Goal: Information Seeking & Learning: Learn about a topic

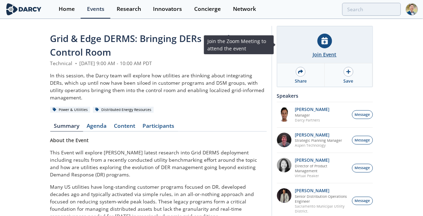
click at [329, 44] on div at bounding box center [325, 41] width 15 height 15
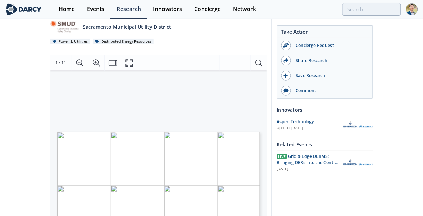
scroll to position [127, 0]
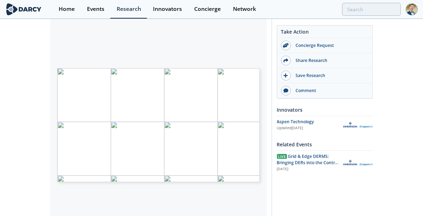
click at [32, 105] on div "Sacramento Municipal Utility District. - Grid & Edge DERMS Other • Updated [DAT…" at bounding box center [211, 146] width 423 height 506
click at [21, 109] on div "Sacramento Municipal Utility District. - Grid & Edge DERMS Other • Updated Augu…" at bounding box center [211, 146] width 423 height 506
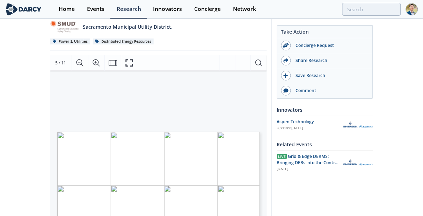
scroll to position [0, 0]
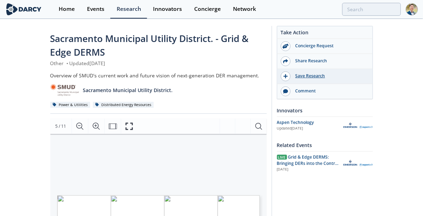
click at [307, 77] on div "Save Research" at bounding box center [330, 76] width 78 height 6
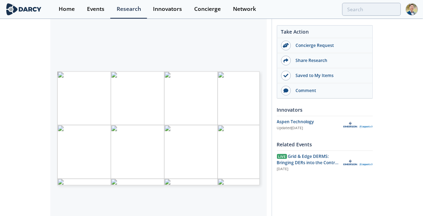
scroll to position [127, 0]
click at [29, 105] on div "Sacramento Municipal Utility District. - Grid & Edge DERMS Other • Updated Augu…" at bounding box center [211, 146] width 423 height 506
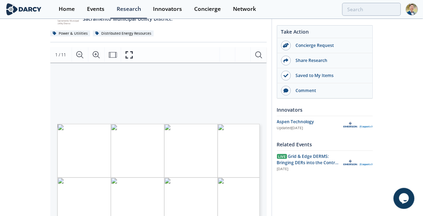
scroll to position [8, 0]
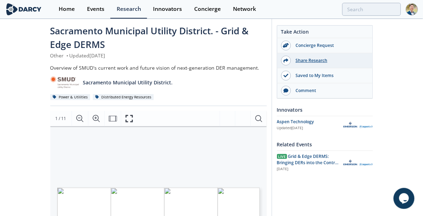
click at [307, 64] on div "Share Research" at bounding box center [325, 60] width 95 height 15
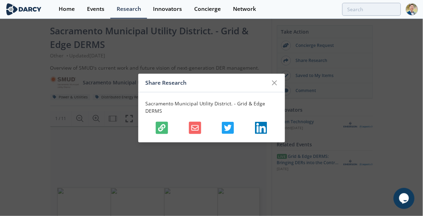
click at [160, 128] on icon "button" at bounding box center [161, 127] width 7 height 7
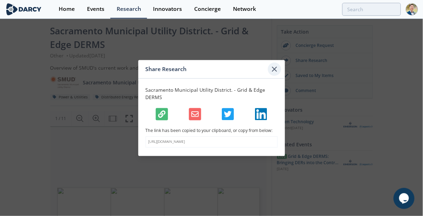
click at [273, 65] on icon at bounding box center [275, 69] width 8 height 8
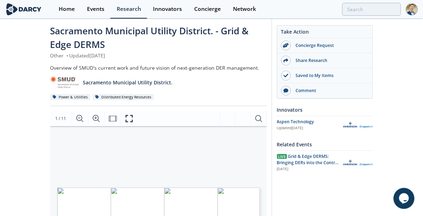
scroll to position [71, 0]
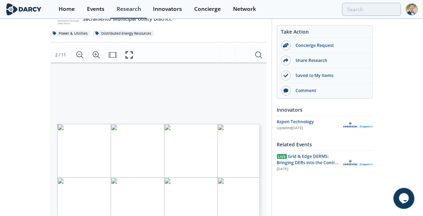
click at [33, 100] on div "Sacramento Municipal Utility District. - Grid & Edge DERMS Other • Updated Augu…" at bounding box center [211, 201] width 423 height 506
